Goal: Transaction & Acquisition: Purchase product/service

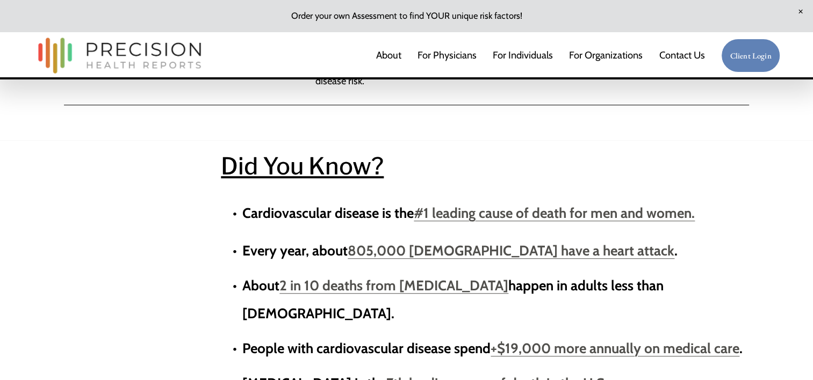
scroll to position [860, 0]
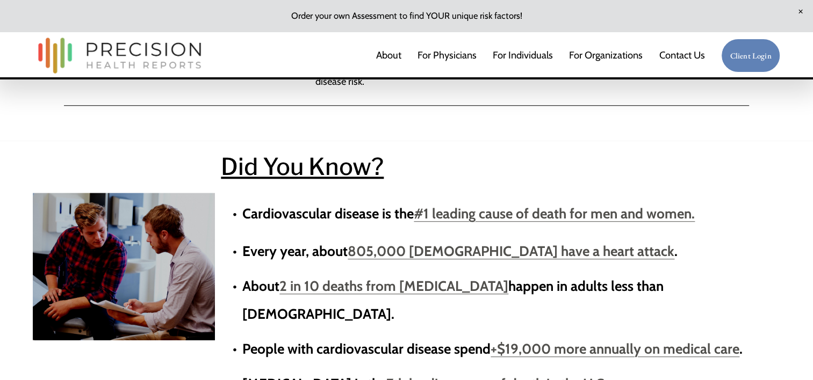
click at [386, 56] on link "About" at bounding box center [388, 55] width 25 height 21
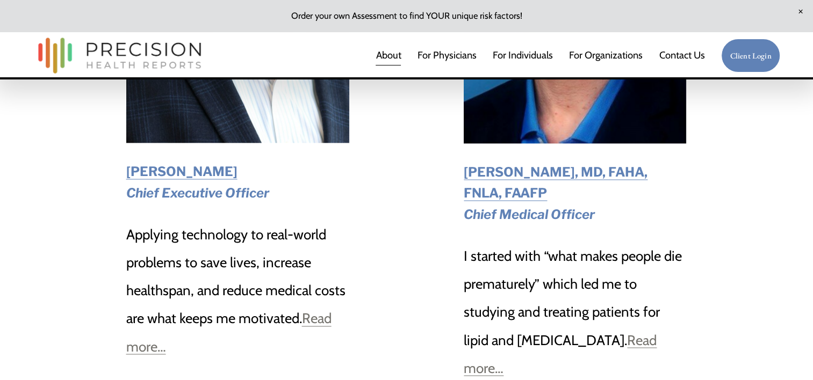
scroll to position [1558, 0]
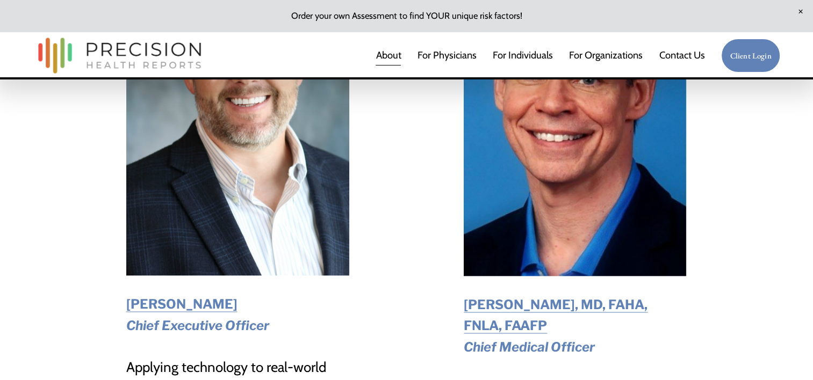
click at [499, 308] on strong "Dr. William Cromwell, MD, FAHA, FNLA, FAAFP" at bounding box center [556, 315] width 184 height 37
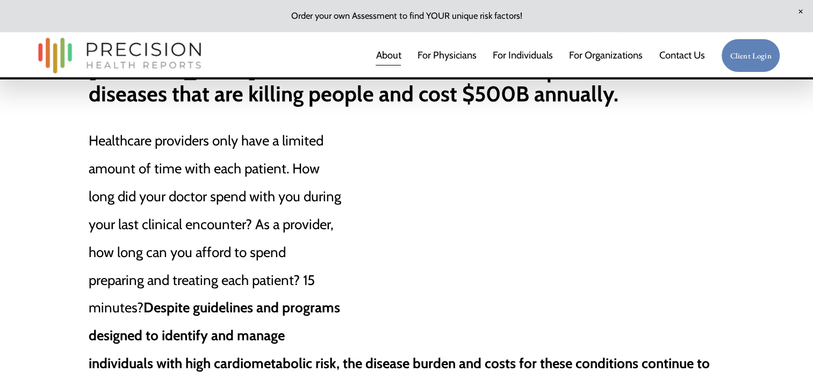
scroll to position [591, 0]
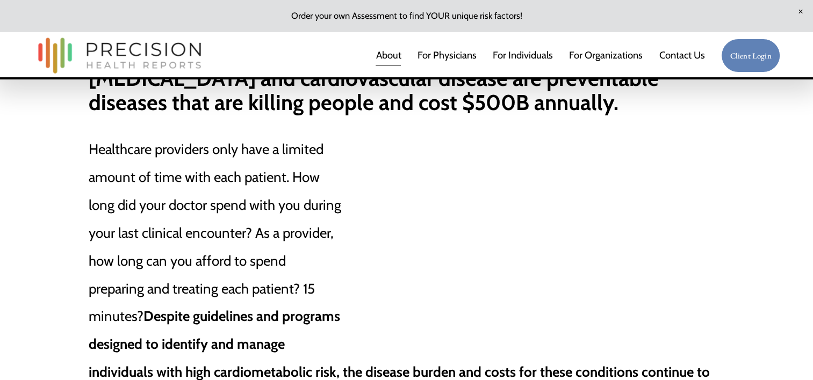
click at [105, 54] on img at bounding box center [120, 56] width 174 height 46
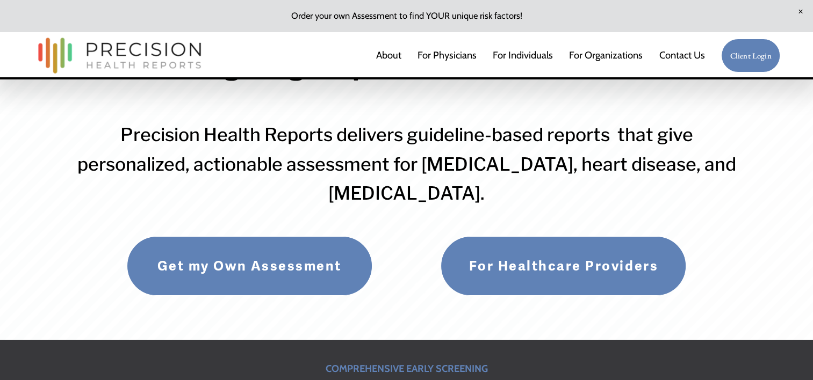
scroll to position [107, 0]
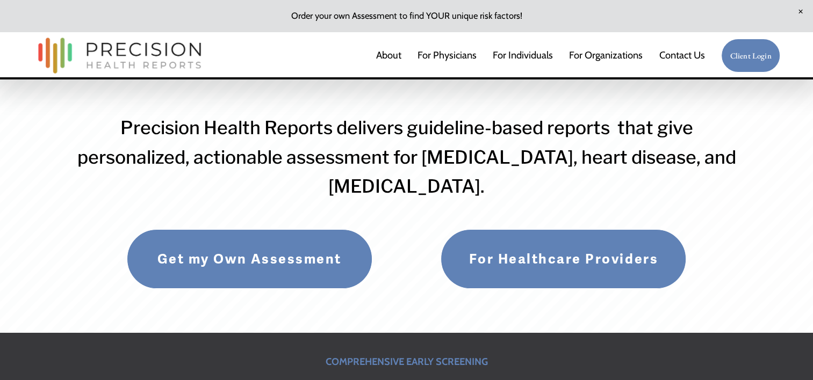
click at [284, 276] on link "Get my Own Assessment" at bounding box center [250, 259] width 246 height 60
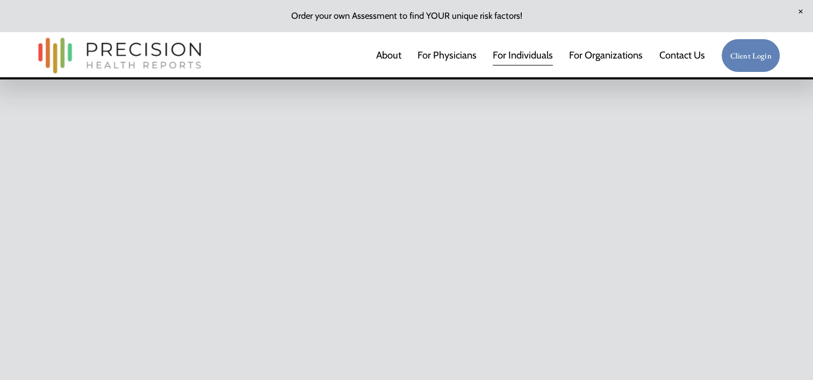
scroll to position [860, 0]
